Goal: Information Seeking & Learning: Find contact information

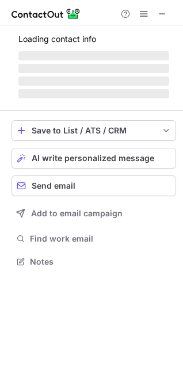
scroll to position [250, 183]
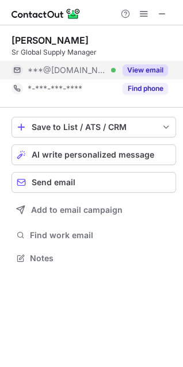
click at [132, 70] on button "View email" at bounding box center [145, 70] width 45 height 12
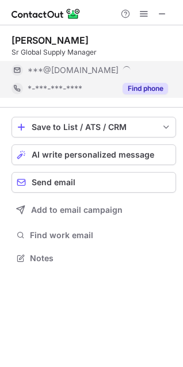
click at [134, 86] on button "Find phone" at bounding box center [145, 89] width 45 height 12
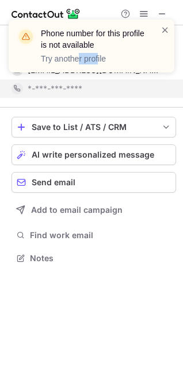
drag, startPoint x: 104, startPoint y: 85, endPoint x: 79, endPoint y: 89, distance: 25.0
click at [79, 89] on div "Phone number for this profile is not available Try another profile" at bounding box center [91, 50] width 184 height 85
click at [166, 28] on span at bounding box center [165, 30] width 9 height 12
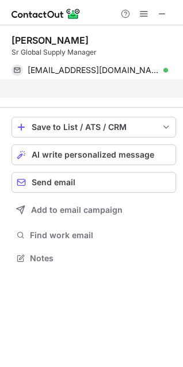
scroll to position [232, 183]
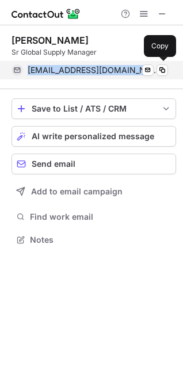
drag, startPoint x: 127, startPoint y: 73, endPoint x: 26, endPoint y: 73, distance: 101.3
click at [26, 73] on div "cheekeong@gmail.com Verified Send email Copy" at bounding box center [90, 70] width 157 height 18
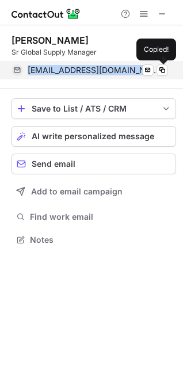
copy span "cheekeong@gmail.com"
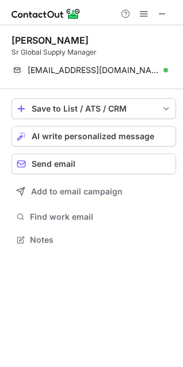
click at [153, 14] on div at bounding box center [143, 14] width 55 height 14
click at [162, 13] on span at bounding box center [162, 13] width 9 height 9
